Goal: Information Seeking & Learning: Check status

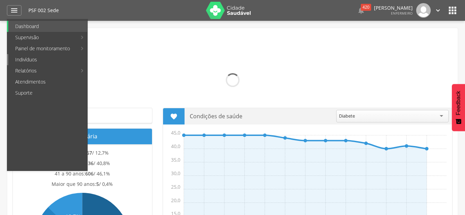
click at [37, 59] on link "Indivíduos" at bounding box center [47, 59] width 79 height 11
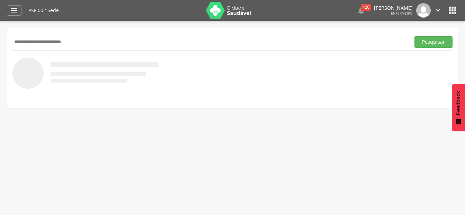
type input "**********"
click at [415, 36] on button "Pesquisar" at bounding box center [434, 42] width 38 height 12
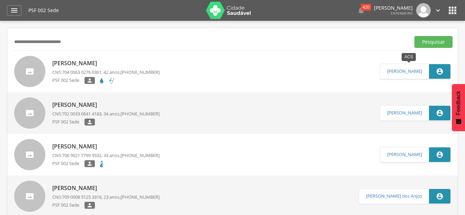
click at [438, 71] on icon "" at bounding box center [440, 72] width 8 height 8
click at [94, 61] on p "[PERSON_NAME]" at bounding box center [105, 63] width 107 height 8
type input "**********"
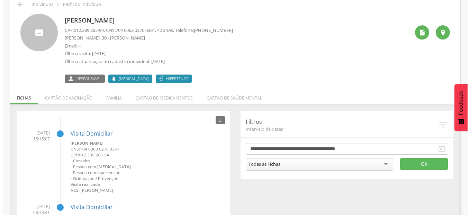
scroll to position [21, 0]
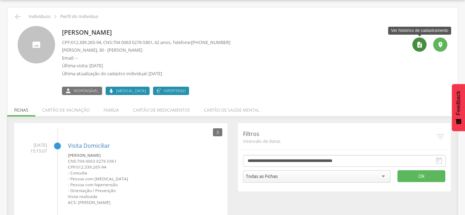
click at [419, 44] on icon "" at bounding box center [419, 44] width 7 height 7
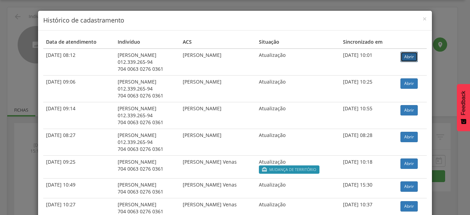
click at [412, 57] on link "Abrir" at bounding box center [409, 57] width 17 height 10
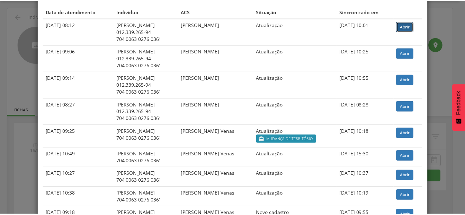
scroll to position [0, 0]
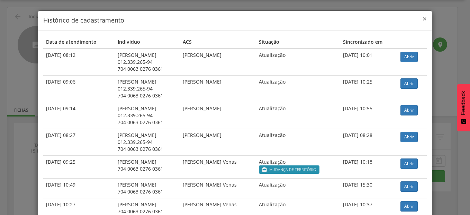
click at [423, 19] on span "×" at bounding box center [425, 19] width 4 height 10
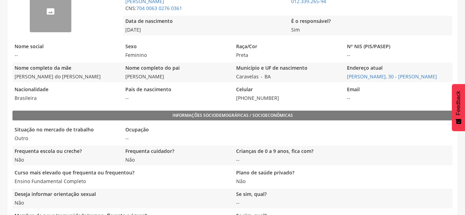
scroll to position [161, 0]
